Goal: Task Accomplishment & Management: Use online tool/utility

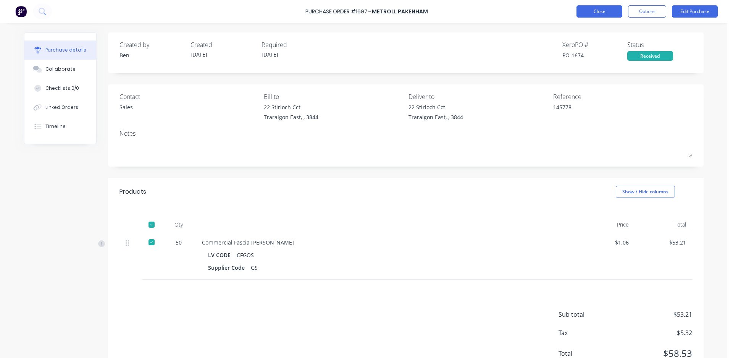
click at [610, 15] on button "Close" at bounding box center [599, 11] width 46 height 12
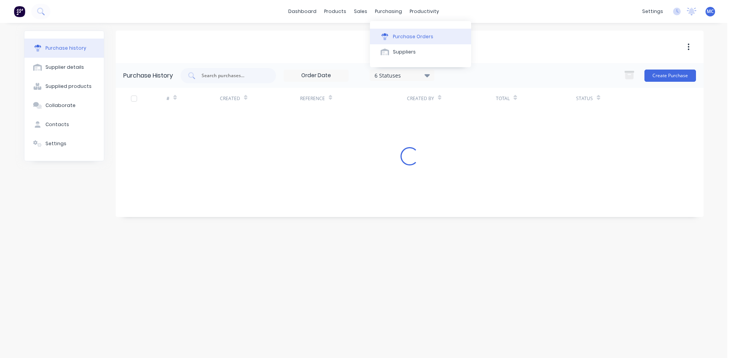
click at [403, 34] on div "Purchase Orders" at bounding box center [413, 36] width 40 height 7
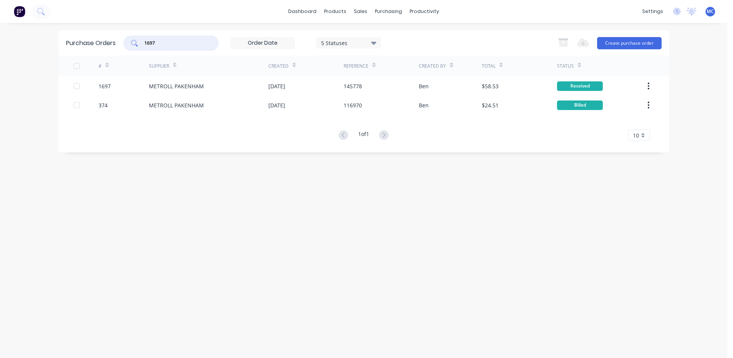
drag, startPoint x: 181, startPoint y: 42, endPoint x: 63, endPoint y: 54, distance: 118.2
click at [63, 54] on div "Purchase Orders 1697 5 Statuses 5 Statuses Export to Excel (XLSX) Create purcha…" at bounding box center [363, 43] width 611 height 25
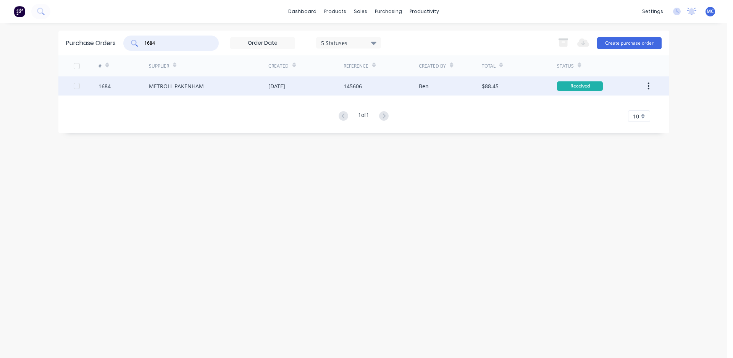
type input "1684"
click at [375, 83] on div "145606" at bounding box center [381, 85] width 75 height 19
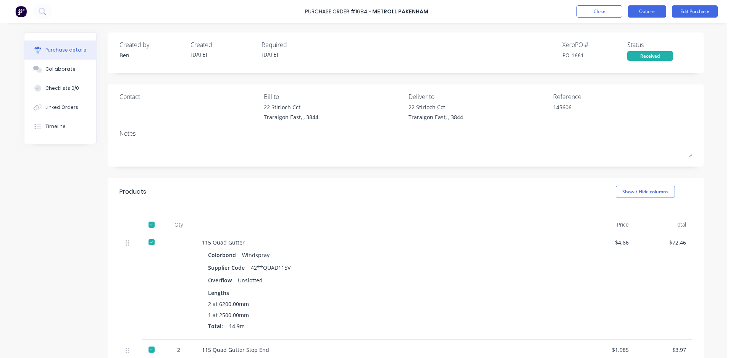
click at [646, 11] on button "Options" at bounding box center [647, 11] width 38 height 12
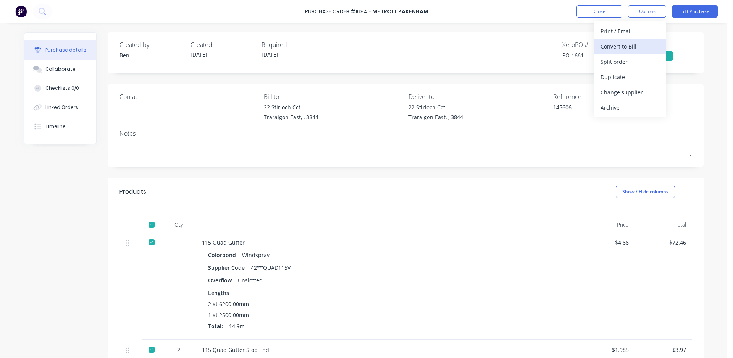
click at [640, 42] on div "Convert to Bill" at bounding box center [629, 46] width 59 height 11
type textarea "x"
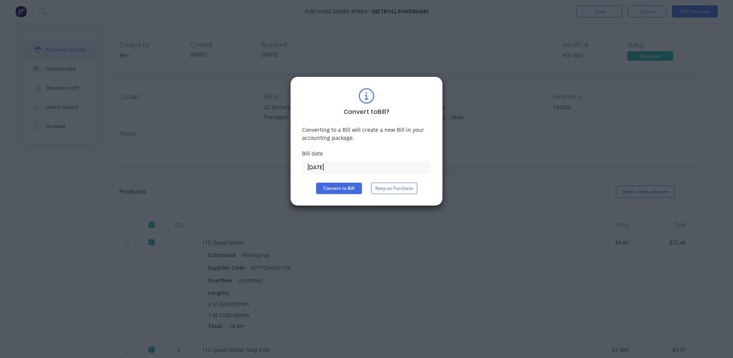
click at [361, 164] on input "[DATE]" at bounding box center [366, 166] width 128 height 11
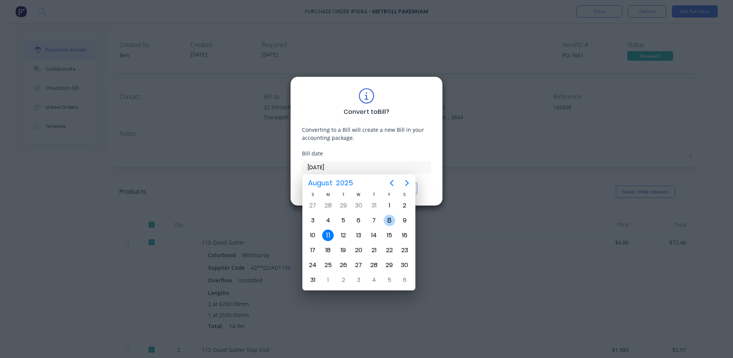
click at [385, 222] on div "8" at bounding box center [389, 220] width 11 height 11
type input "[DATE]"
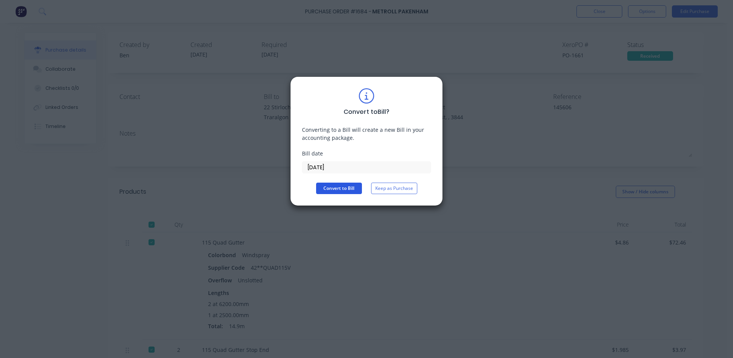
click at [335, 187] on button "Convert to Bill" at bounding box center [339, 187] width 46 height 11
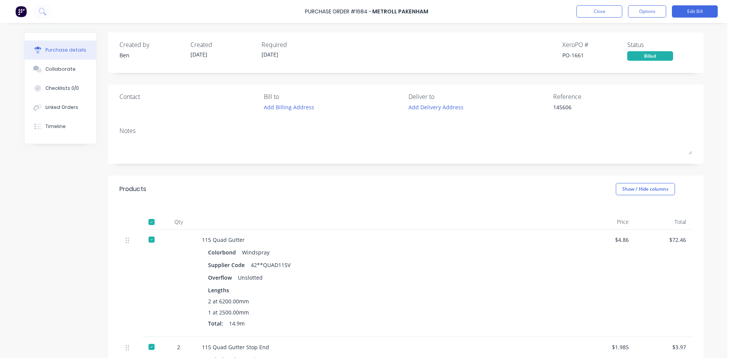
type textarea "x"
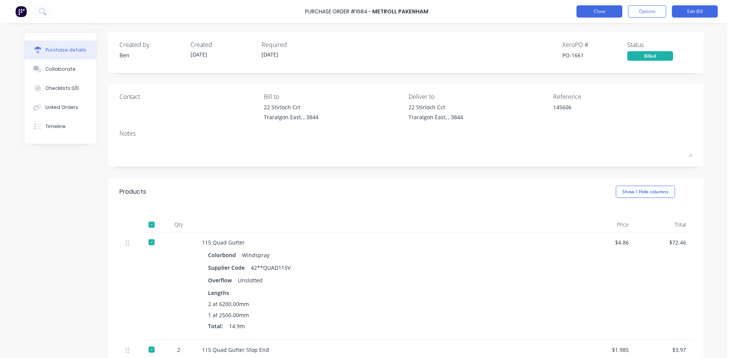
click at [597, 9] on button "Close" at bounding box center [599, 11] width 46 height 12
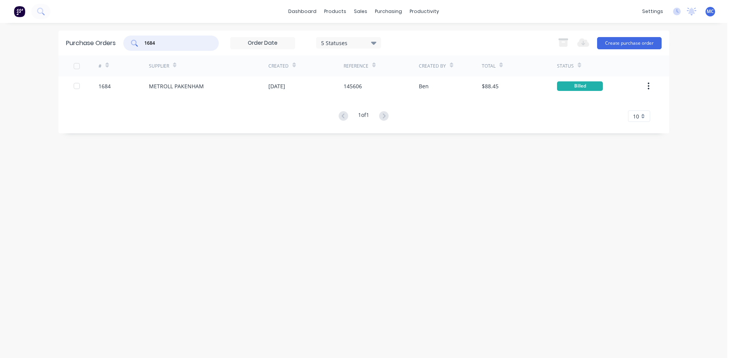
click at [188, 45] on input "1684" at bounding box center [175, 43] width 63 height 8
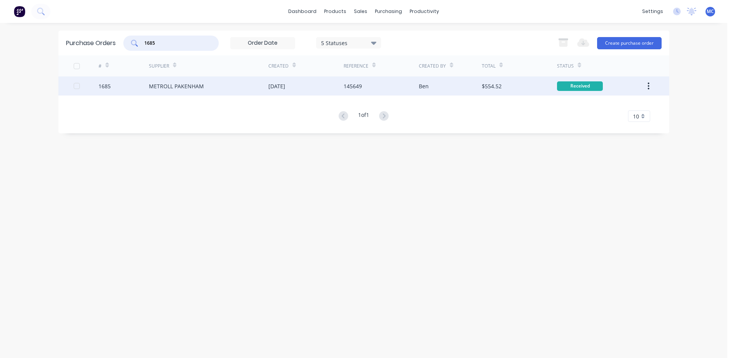
type input "1685"
click at [179, 91] on div "METROLL PAKENHAM" at bounding box center [208, 85] width 119 height 19
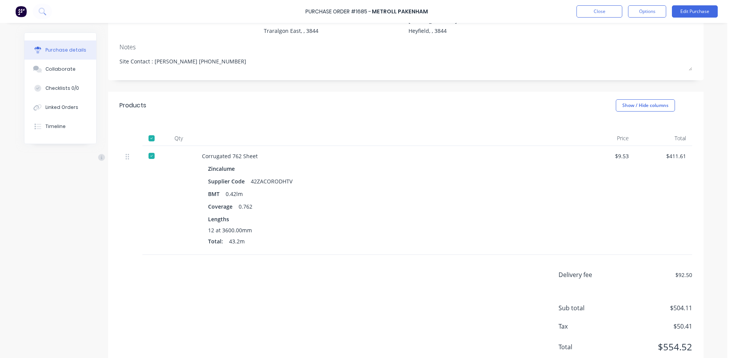
scroll to position [110, 0]
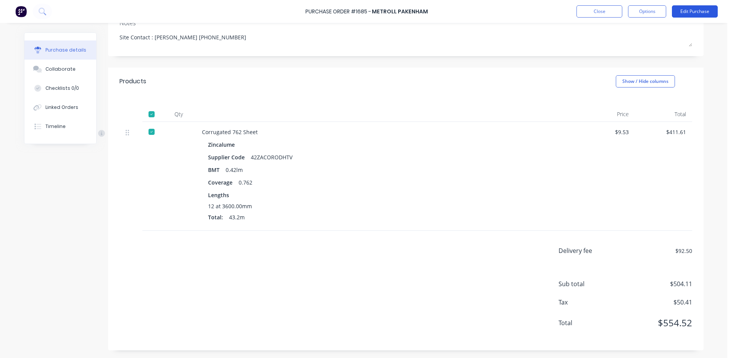
click at [702, 11] on button "Edit Purchase" at bounding box center [695, 11] width 46 height 12
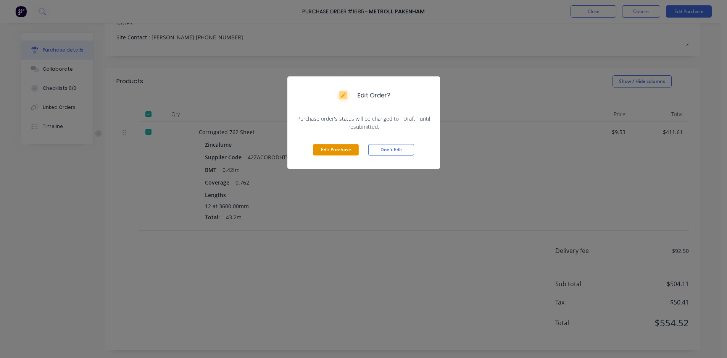
click at [334, 145] on button "Edit Purchase" at bounding box center [336, 149] width 46 height 11
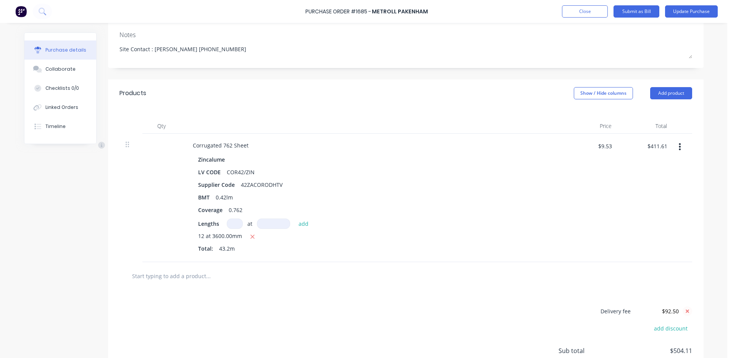
click at [686, 312] on icon at bounding box center [687, 310] width 3 height 3
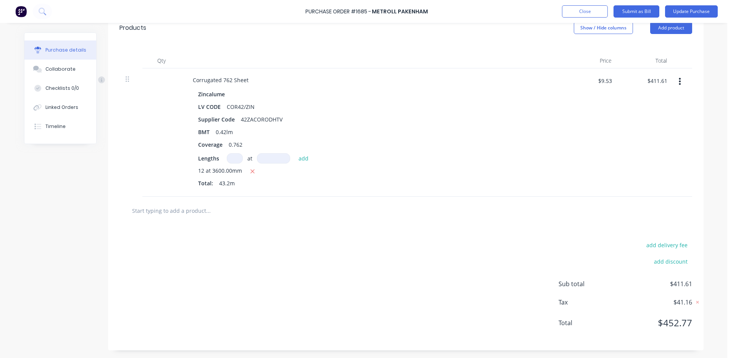
scroll to position [0, 0]
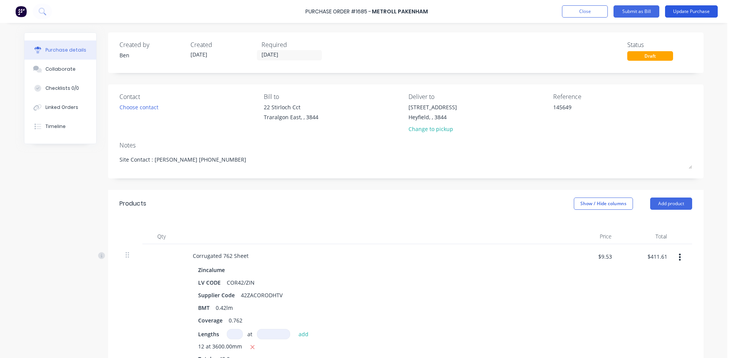
click at [696, 13] on button "Update Purchase" at bounding box center [691, 11] width 53 height 12
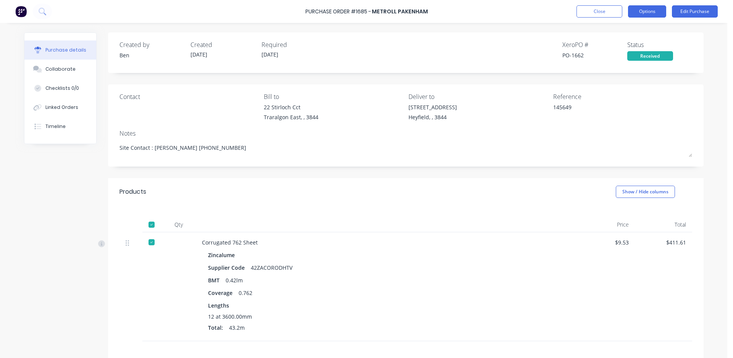
click at [646, 13] on button "Options" at bounding box center [647, 11] width 38 height 12
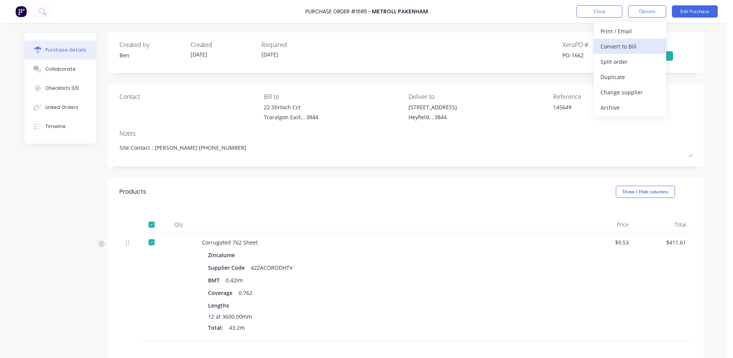
click at [637, 43] on div "Convert to Bill" at bounding box center [629, 46] width 59 height 11
type textarea "x"
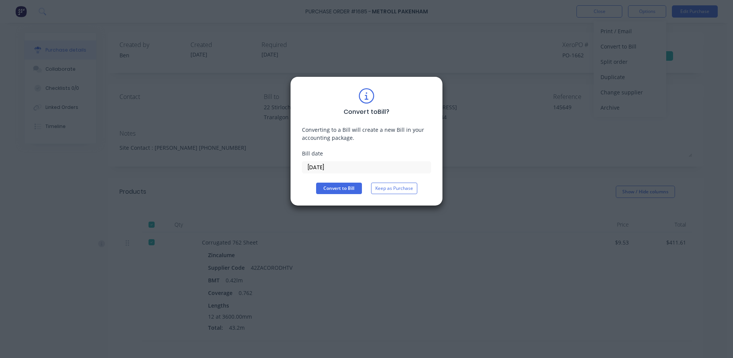
click at [343, 169] on input "[DATE]" at bounding box center [366, 166] width 128 height 11
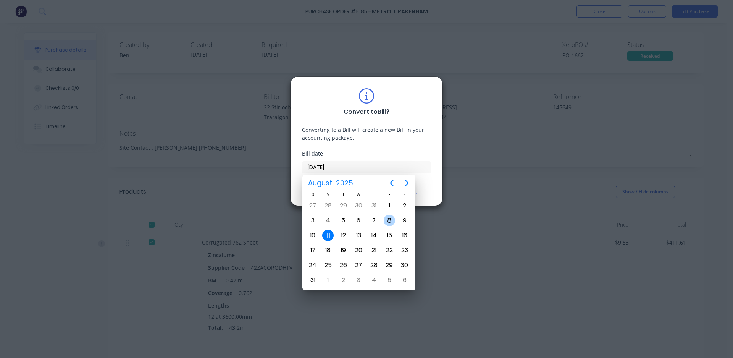
click at [390, 219] on div "8" at bounding box center [389, 220] width 11 height 11
type input "[DATE]"
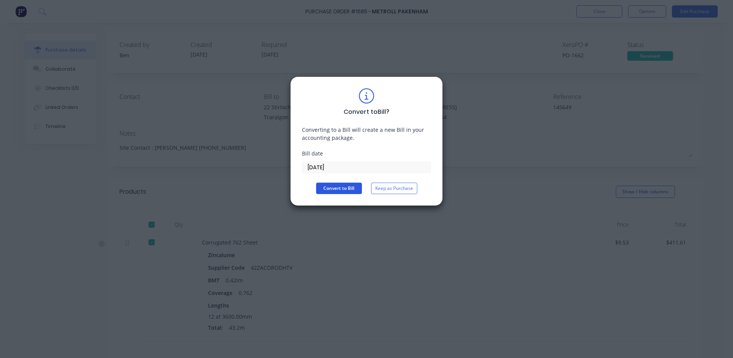
click at [340, 185] on button "Convert to Bill" at bounding box center [339, 187] width 46 height 11
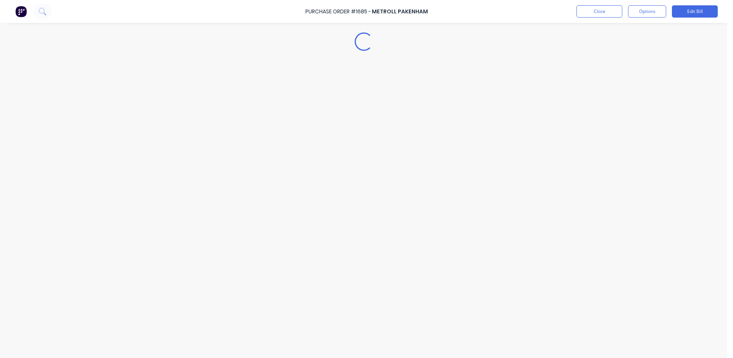
type textarea "x"
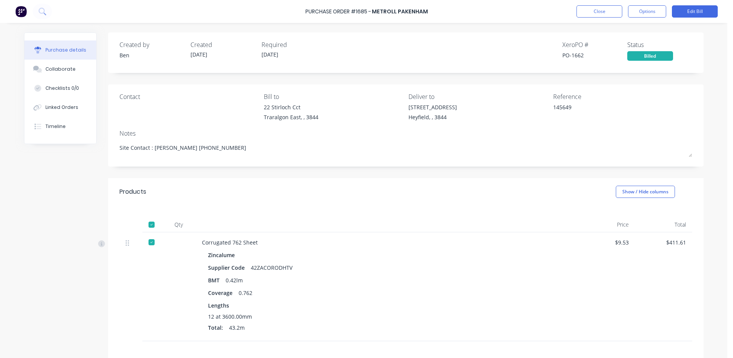
click at [603, 4] on div "Purchase Order #1685 - METROLL PAKENHAM Close Options Edit Bill" at bounding box center [366, 11] width 733 height 23
click at [601, 17] on button "Close" at bounding box center [599, 11] width 46 height 12
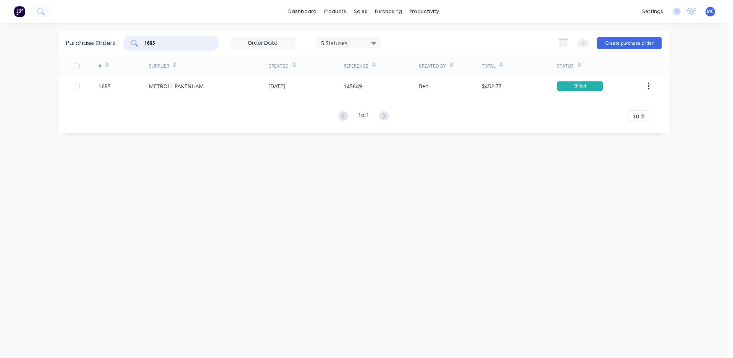
drag, startPoint x: 163, startPoint y: 44, endPoint x: 21, endPoint y: 47, distance: 141.6
click at [22, 47] on div "dashboard products sales purchasing productivity dashboard products Product Cat…" at bounding box center [363, 179] width 727 height 358
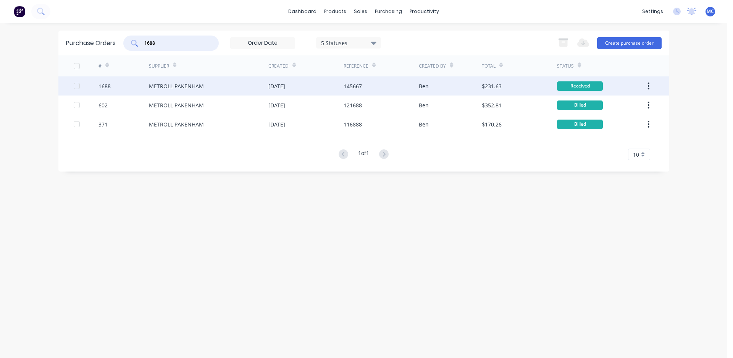
type input "1688"
click at [208, 84] on div "METROLL PAKENHAM" at bounding box center [208, 85] width 119 height 19
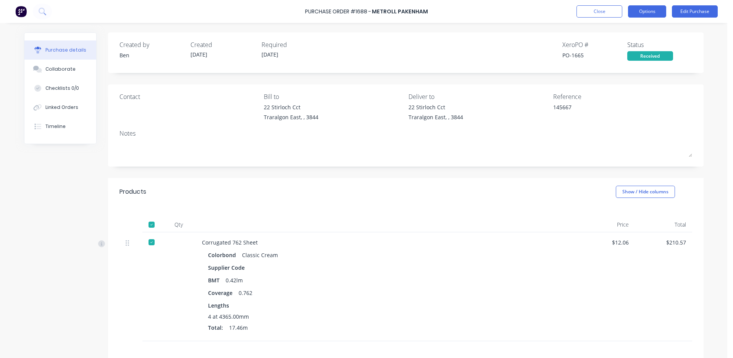
click at [657, 13] on button "Options" at bounding box center [647, 11] width 38 height 12
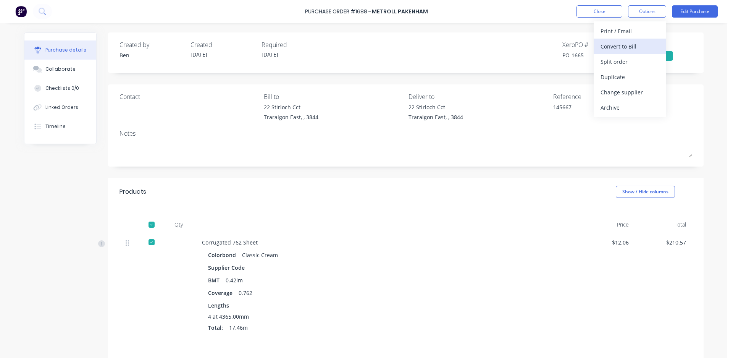
click at [639, 44] on div "Convert to Bill" at bounding box center [629, 46] width 59 height 11
type textarea "x"
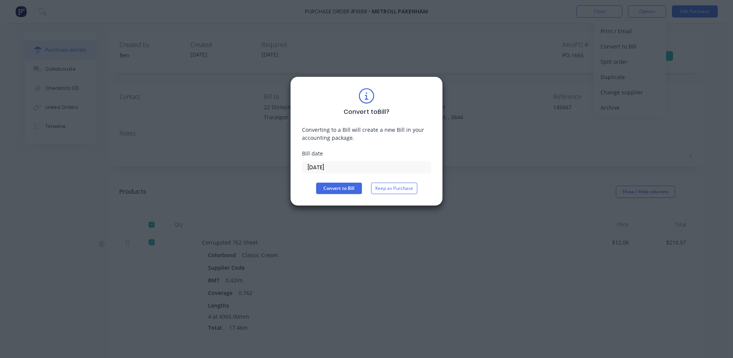
click at [341, 166] on input "[DATE]" at bounding box center [366, 166] width 128 height 11
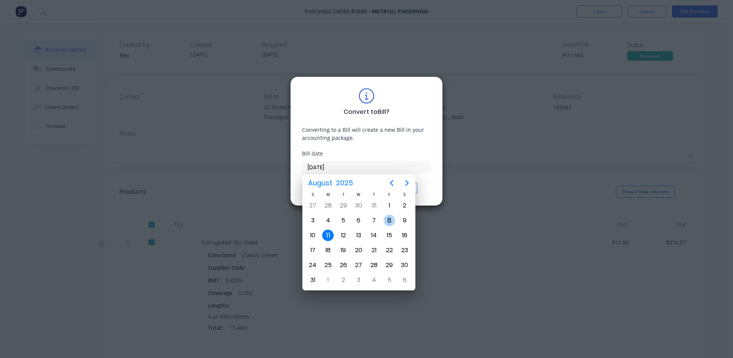
click at [388, 221] on div "8" at bounding box center [389, 220] width 11 height 11
type input "[DATE]"
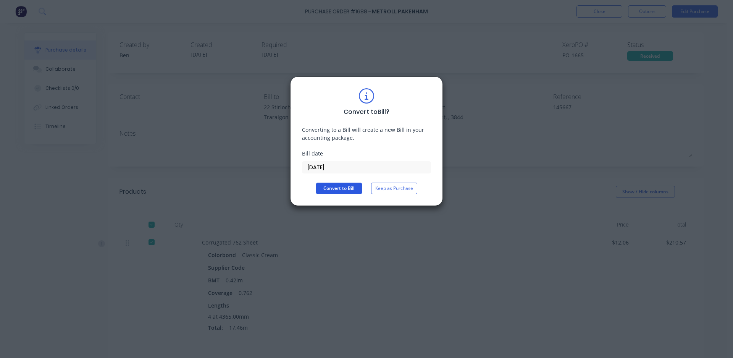
click at [328, 184] on button "Convert to Bill" at bounding box center [339, 187] width 46 height 11
type textarea "x"
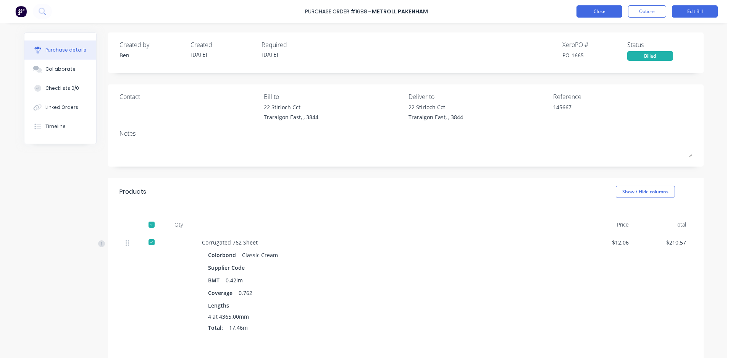
click at [590, 12] on button "Close" at bounding box center [599, 11] width 46 height 12
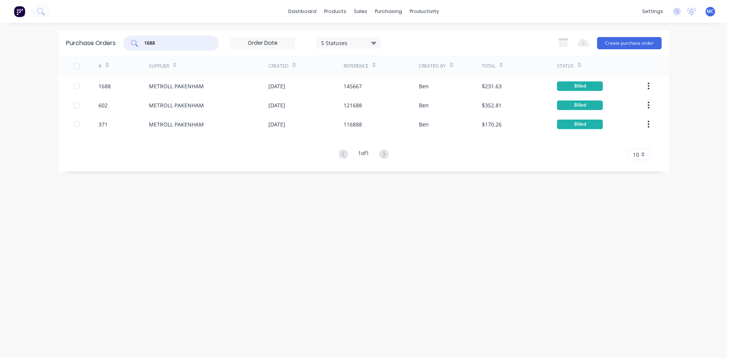
drag, startPoint x: 115, startPoint y: 45, endPoint x: 92, endPoint y: 44, distance: 22.9
click at [92, 44] on div "Purchase Orders 1688 5 Statuses 5 Statuses Export to Excel (XLSX) Create purcha…" at bounding box center [363, 43] width 611 height 25
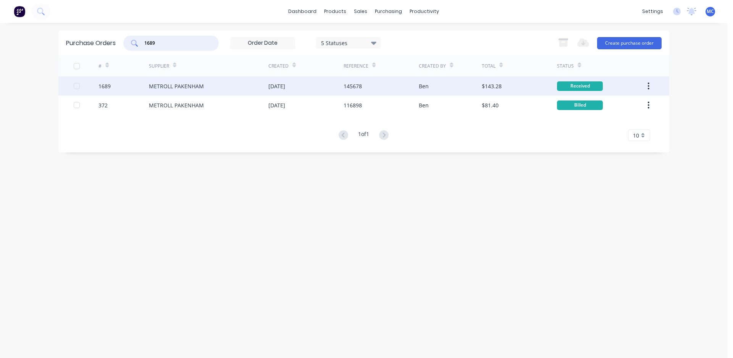
type input "1689"
click at [299, 88] on div "[DATE]" at bounding box center [305, 85] width 75 height 19
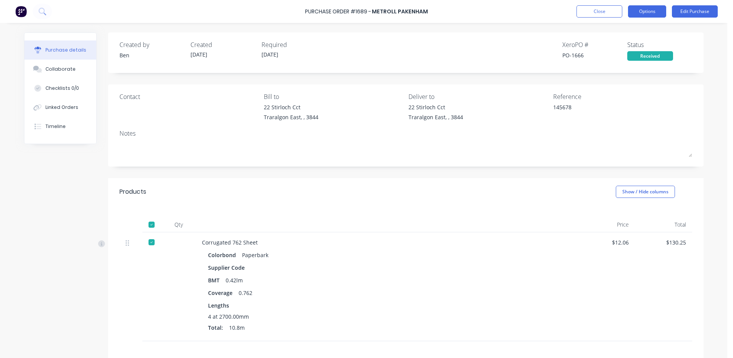
click at [654, 16] on button "Options" at bounding box center [647, 11] width 38 height 12
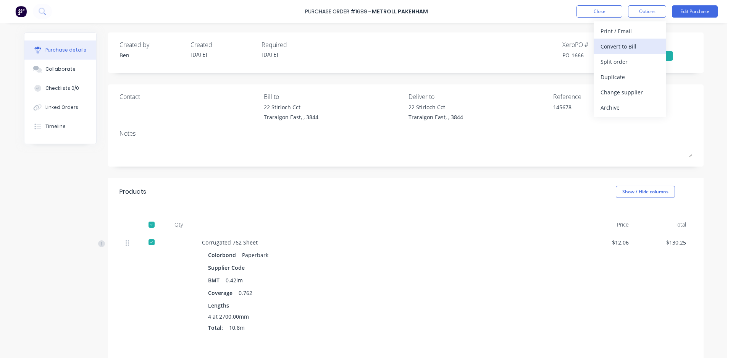
click at [630, 44] on div "Convert to Bill" at bounding box center [629, 46] width 59 height 11
type textarea "x"
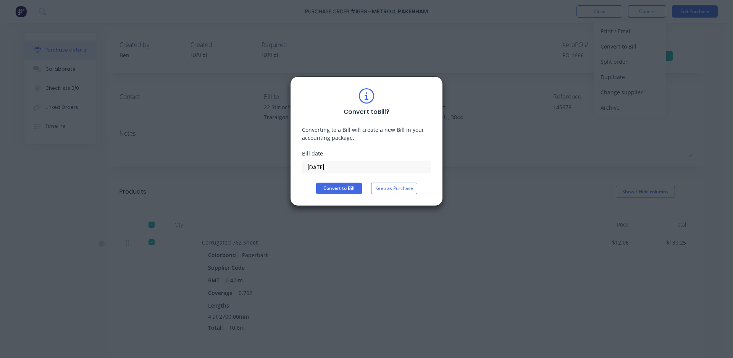
click at [348, 170] on input "[DATE]" at bounding box center [366, 166] width 128 height 11
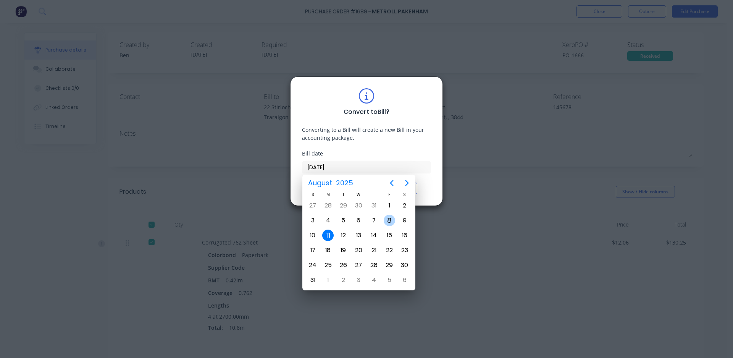
click at [390, 219] on div "8" at bounding box center [389, 220] width 11 height 11
type input "[DATE]"
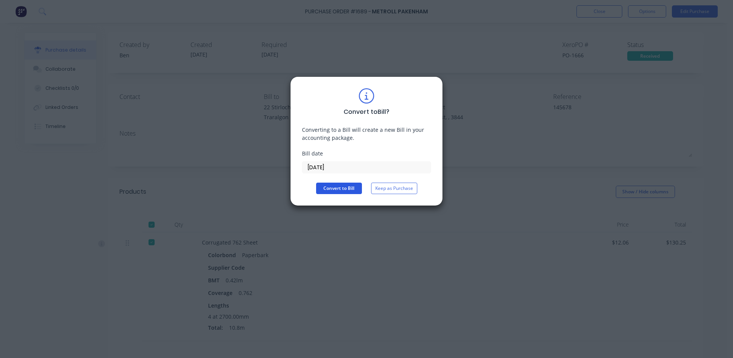
click at [339, 189] on button "Convert to Bill" at bounding box center [339, 187] width 46 height 11
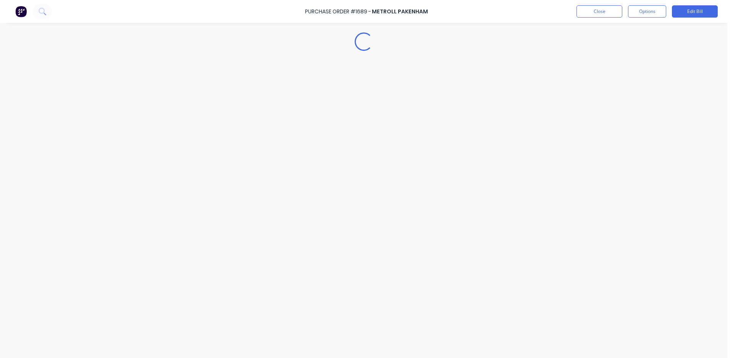
type textarea "x"
